Goal: Transaction & Acquisition: Subscribe to service/newsletter

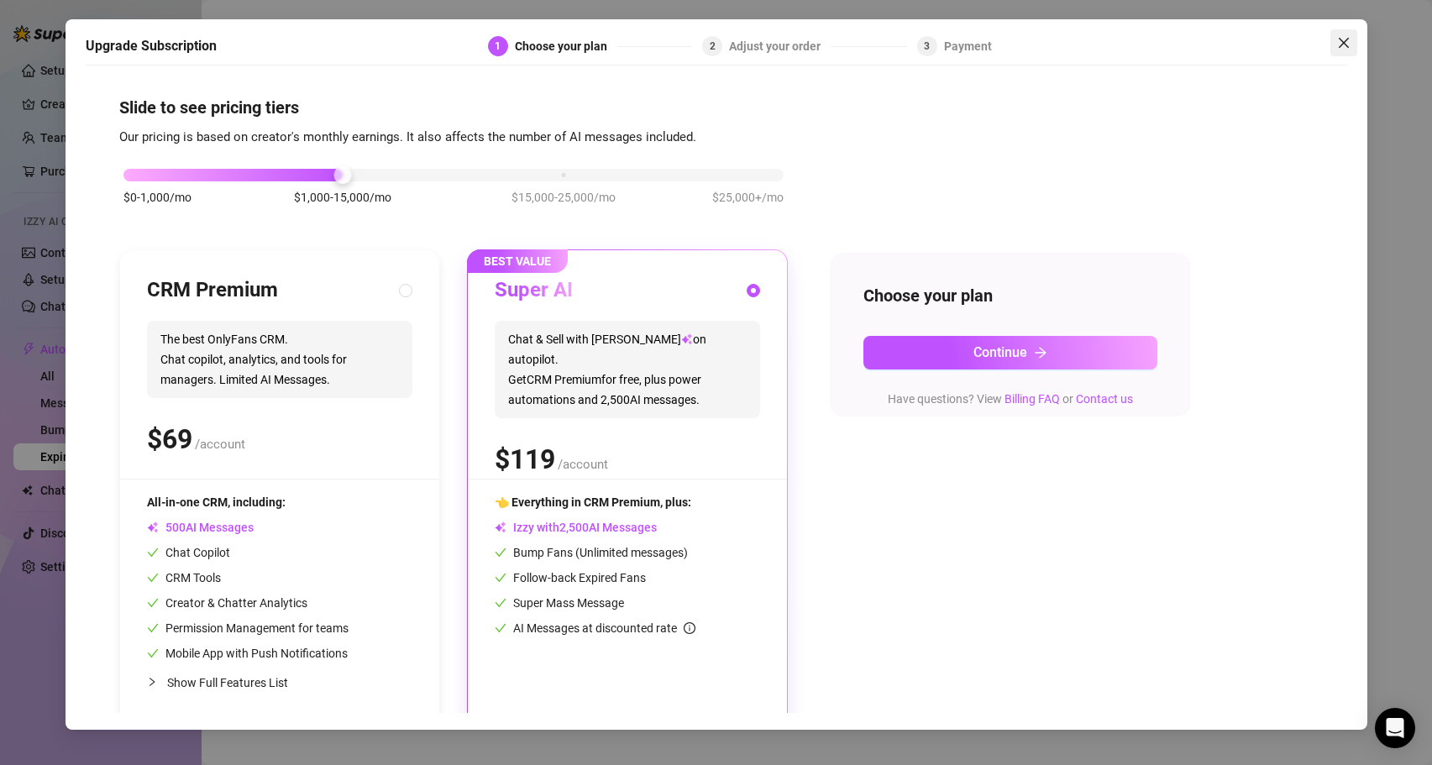
click at [1342, 44] on icon "close" at bounding box center [1343, 43] width 10 height 10
